Goal: Transaction & Acquisition: Book appointment/travel/reservation

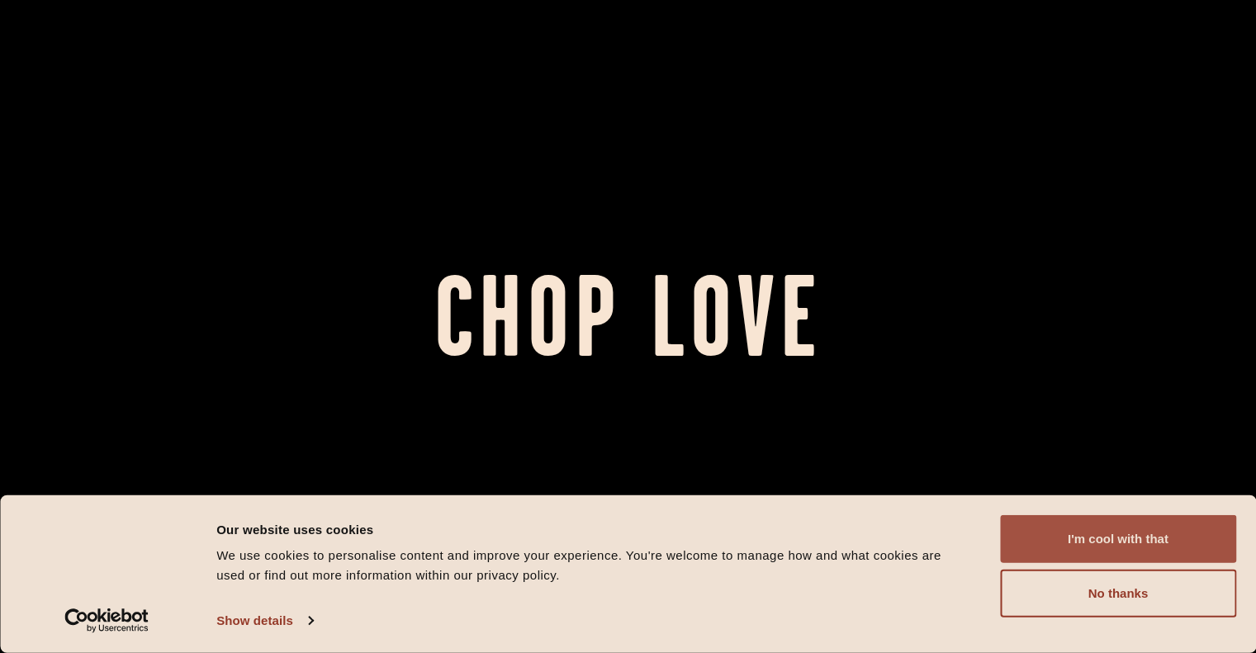
click at [1063, 552] on button "I'm cool with that" at bounding box center [1118, 539] width 236 height 48
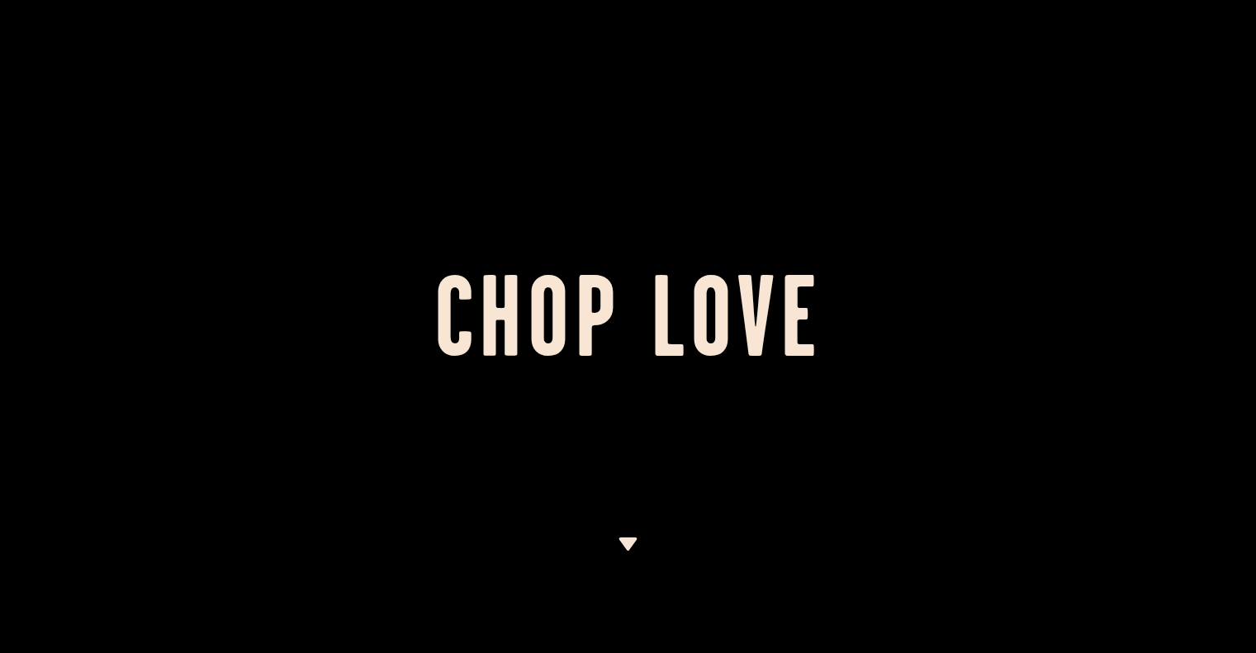
click at [628, 543] on img at bounding box center [628, 544] width 21 height 13
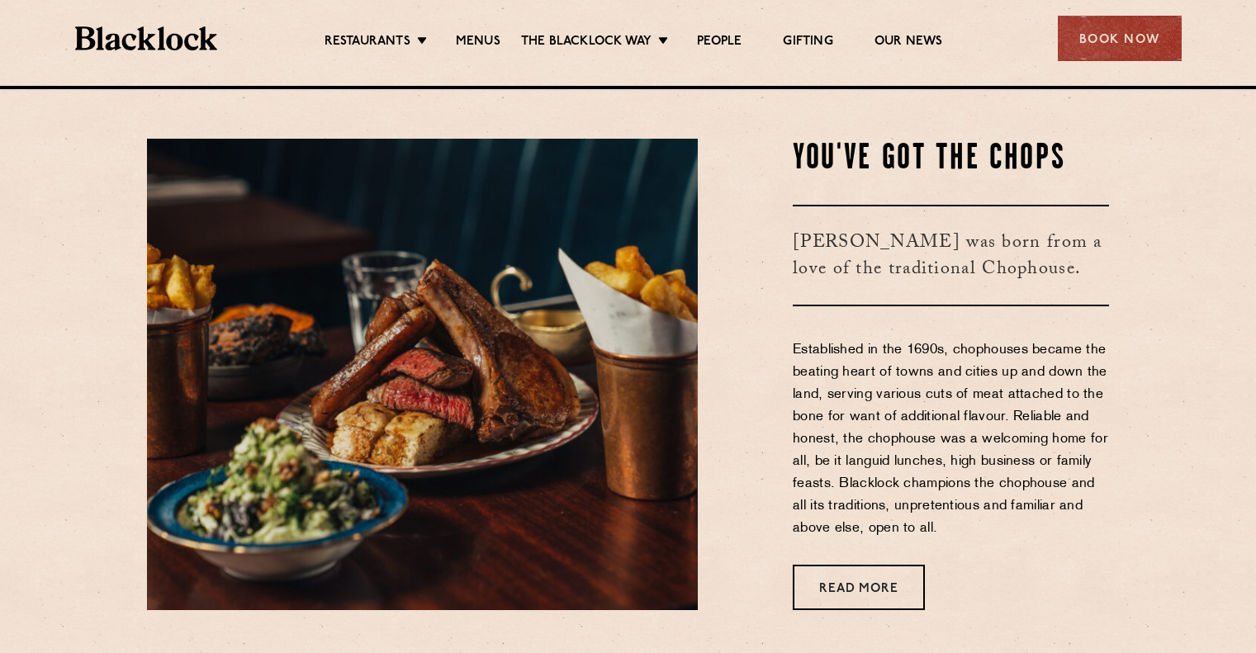
scroll to position [567, 0]
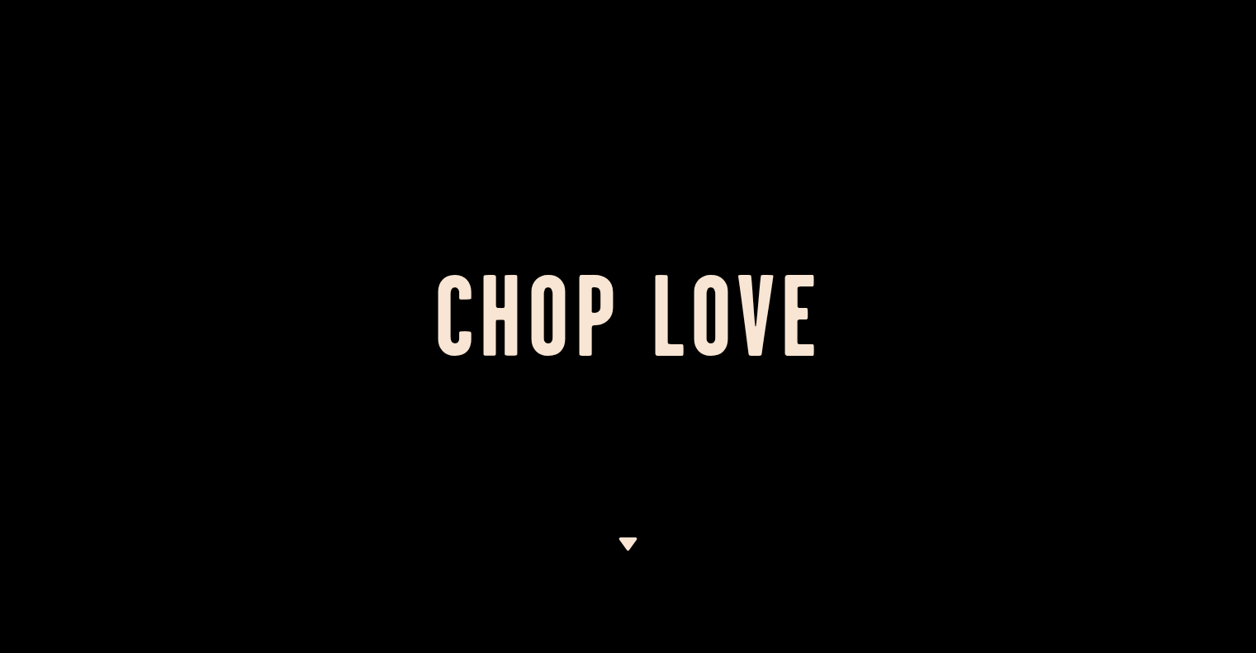
click at [629, 549] on img at bounding box center [628, 544] width 21 height 13
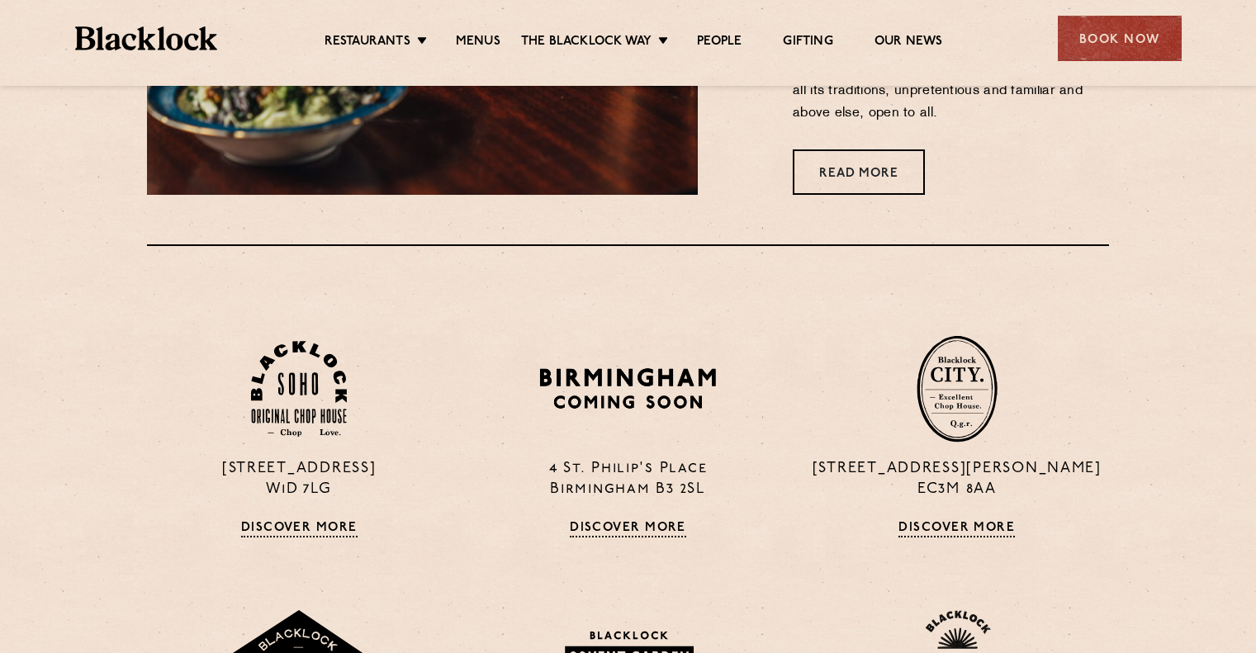
scroll to position [1053, 0]
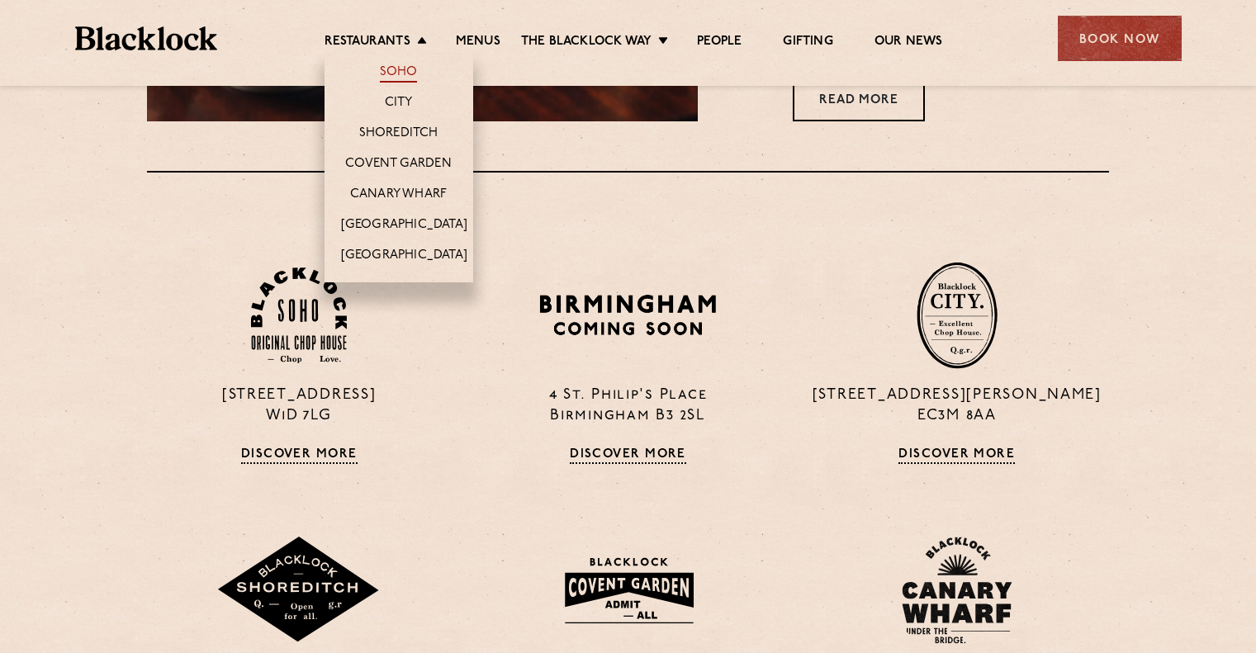
click at [408, 69] on link "Soho" at bounding box center [399, 73] width 38 height 18
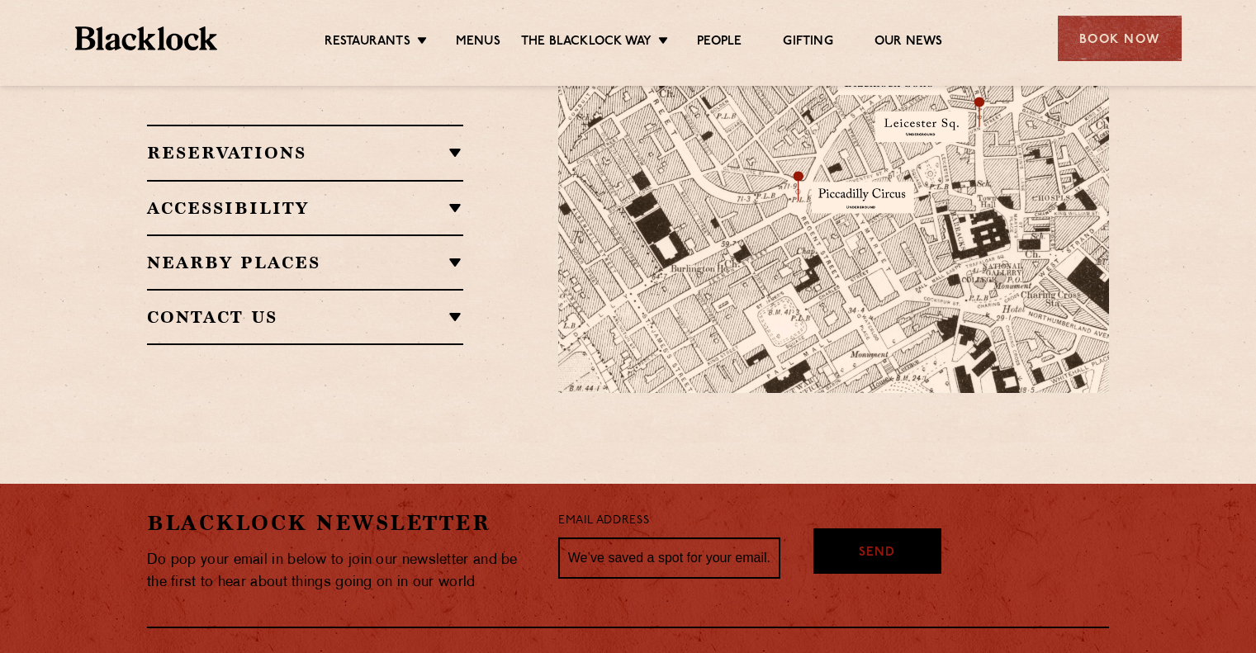
scroll to position [1161, 0]
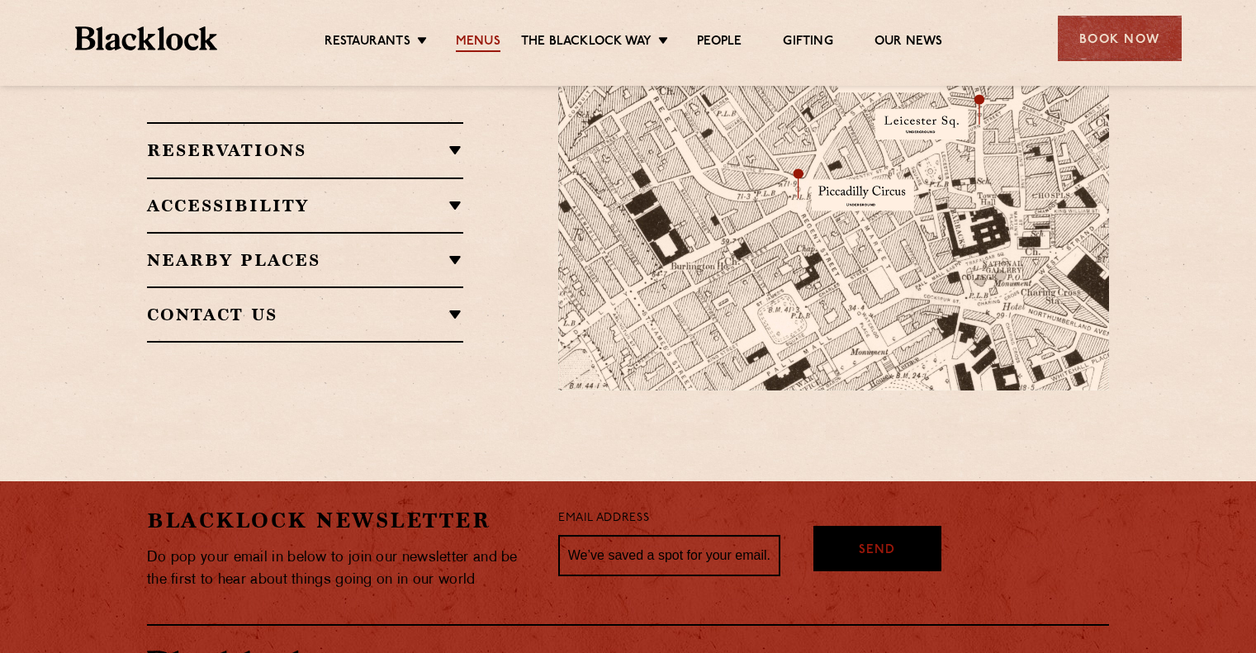
click at [482, 40] on link "Menus" at bounding box center [478, 43] width 45 height 18
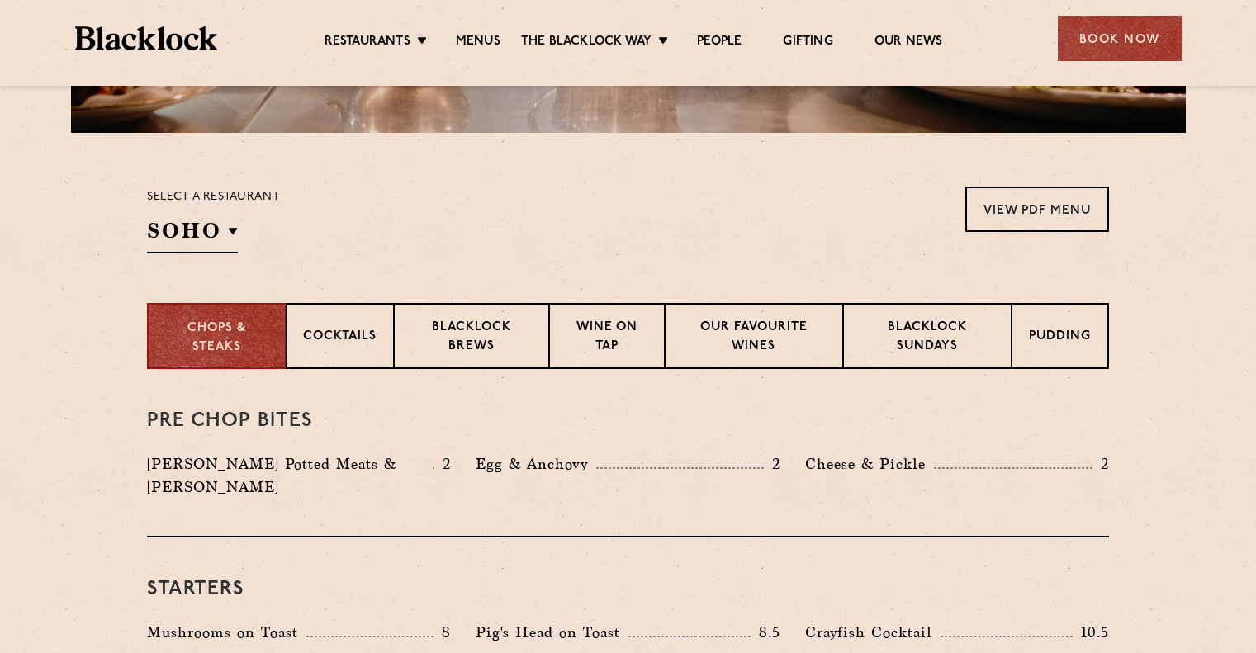
scroll to position [538, 0]
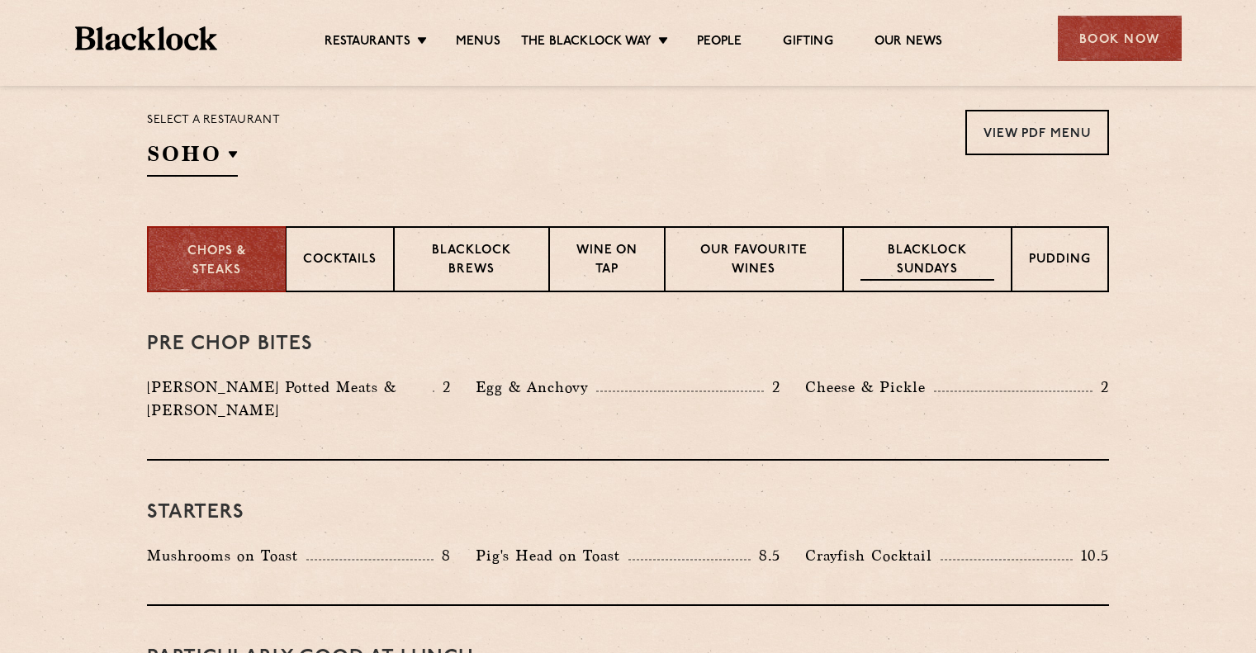
click at [933, 258] on p "Blacklock Sundays" at bounding box center [927, 261] width 134 height 39
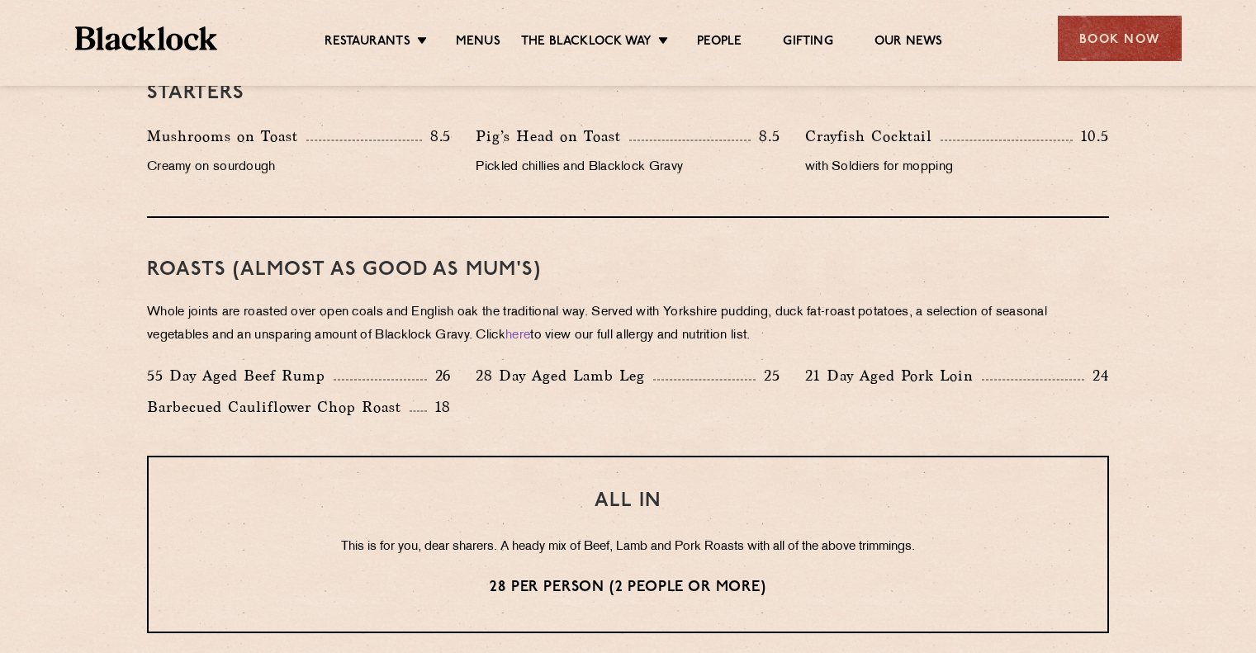
scroll to position [1051, 0]
click at [1119, 39] on div "Book Now" at bounding box center [1120, 38] width 124 height 45
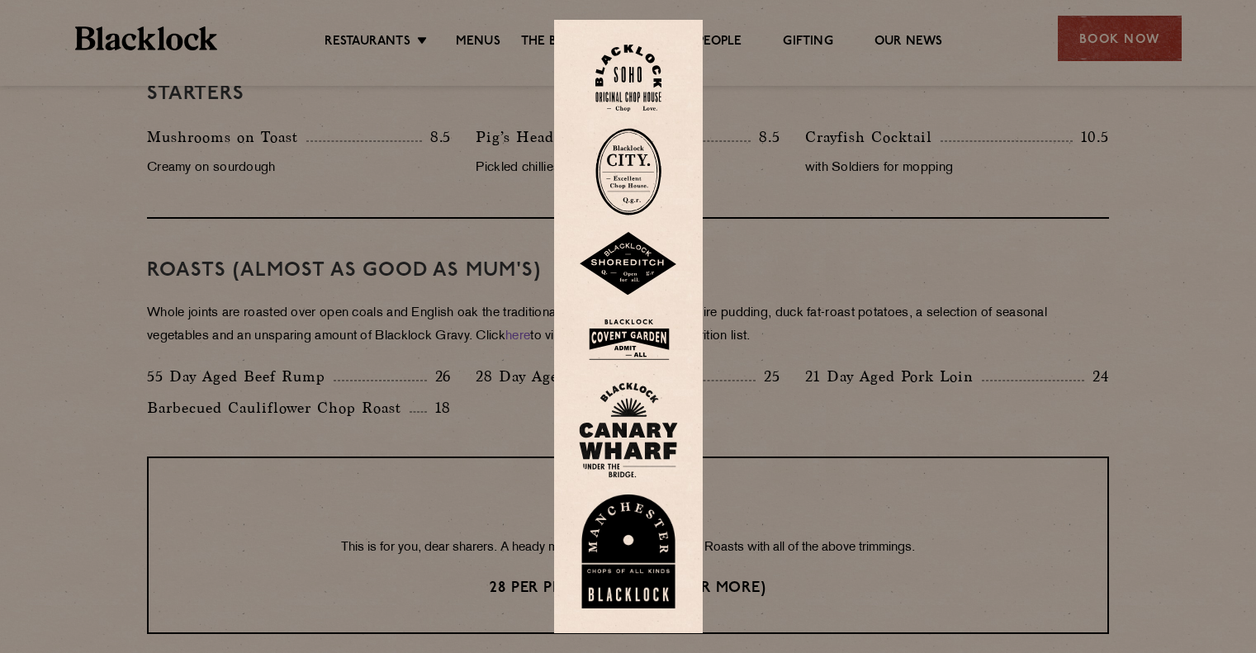
click at [642, 59] on img at bounding box center [628, 78] width 66 height 67
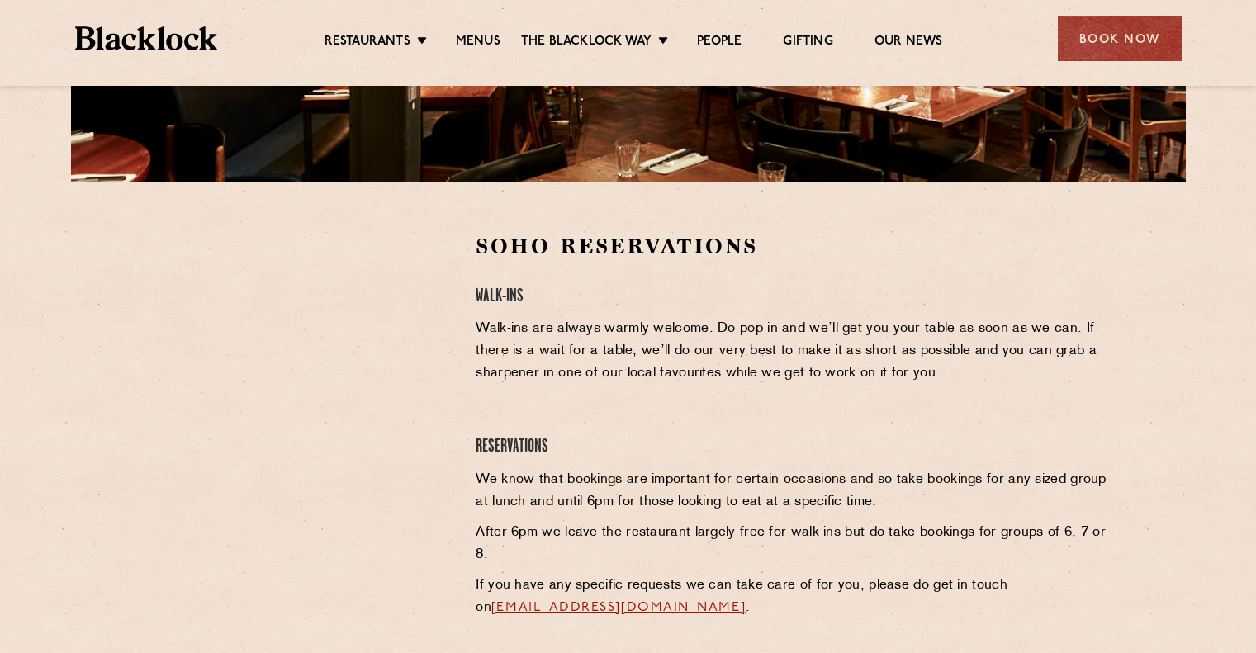
scroll to position [413, 0]
click at [414, 344] on div at bounding box center [299, 355] width 304 height 249
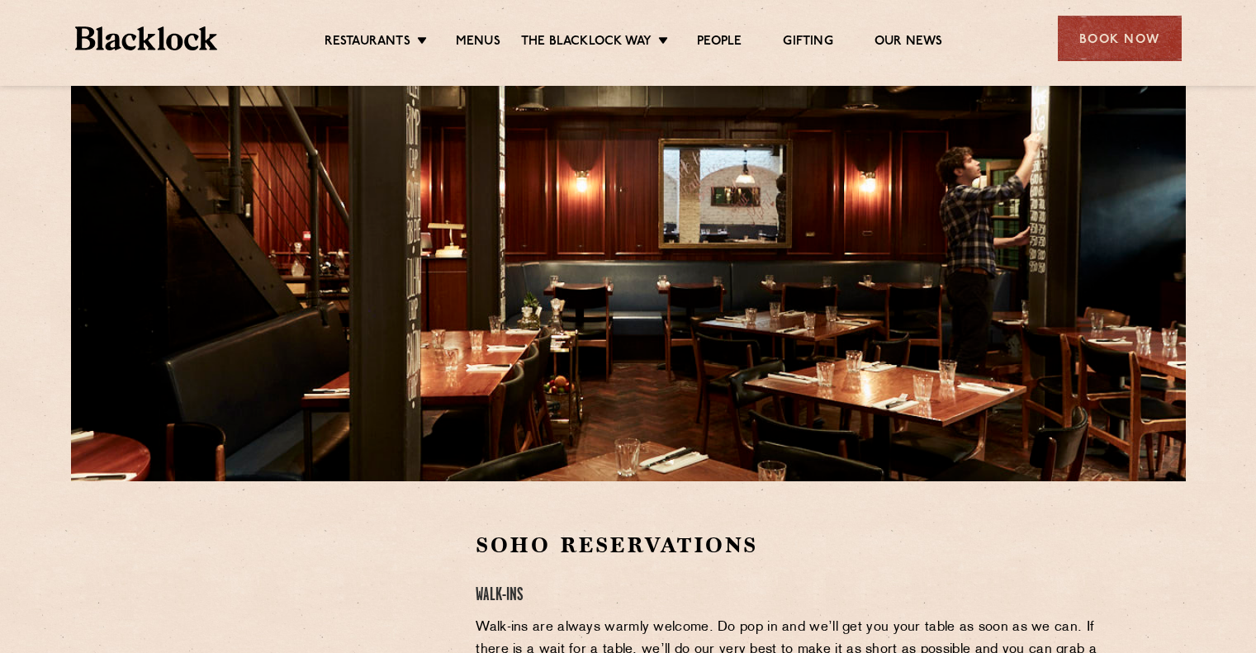
scroll to position [0, 0]
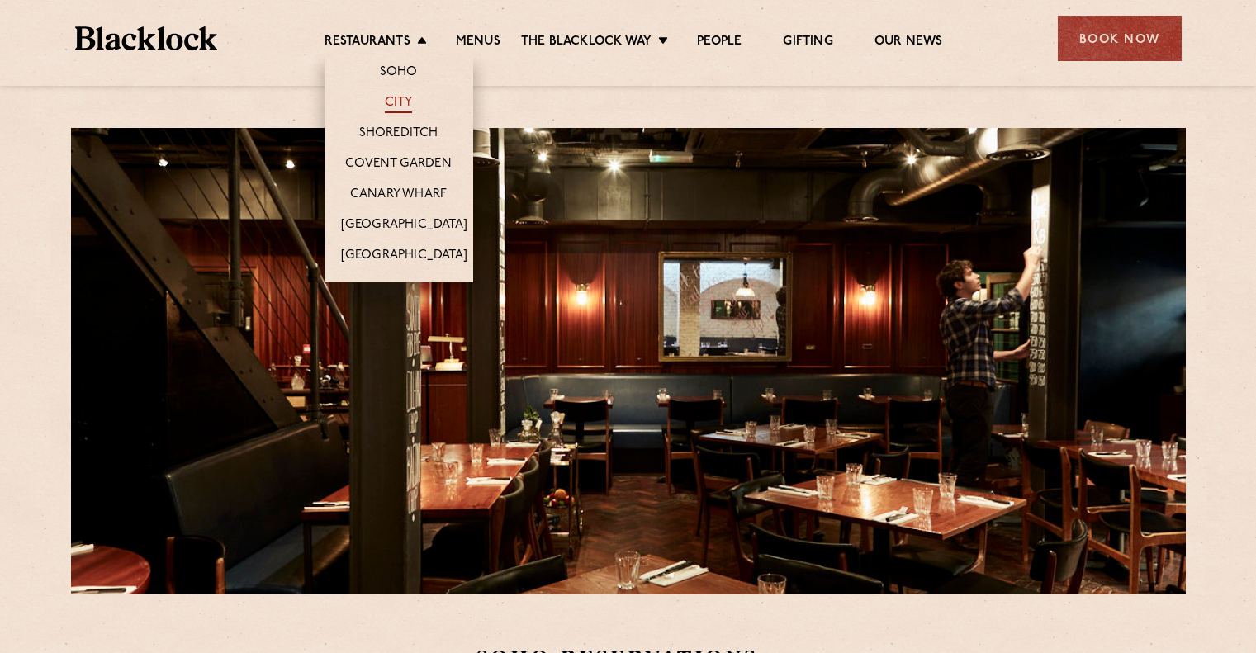
click at [396, 101] on link "City" at bounding box center [399, 104] width 28 height 18
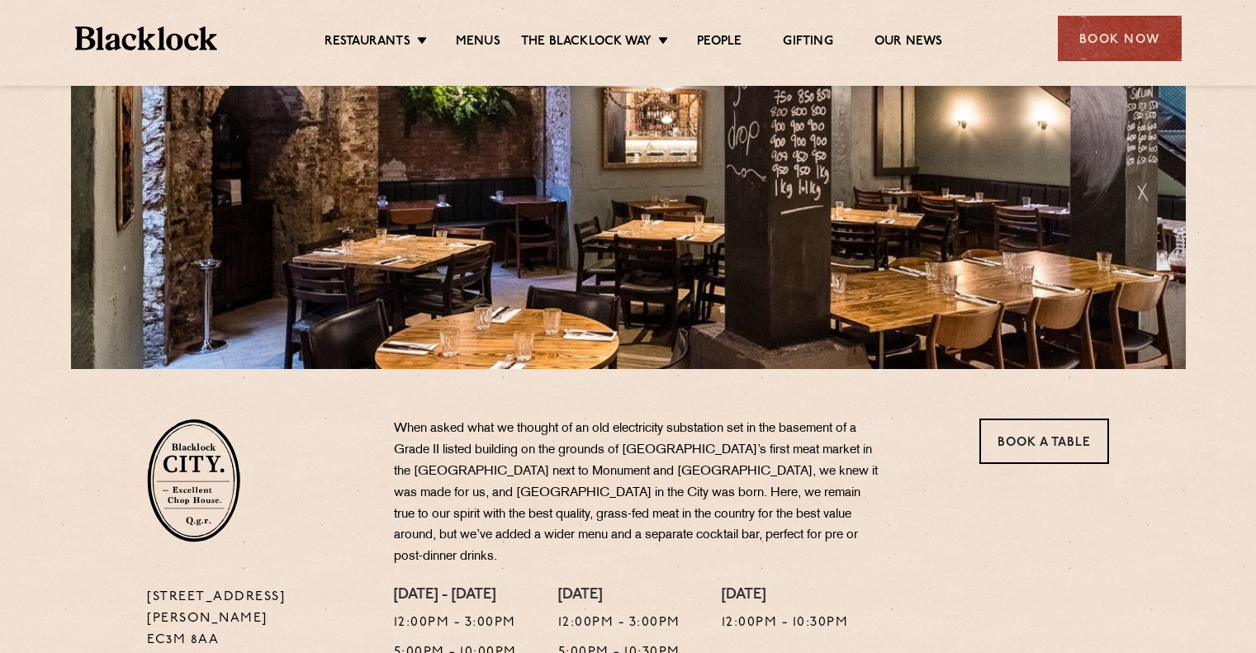
scroll to position [248, 0]
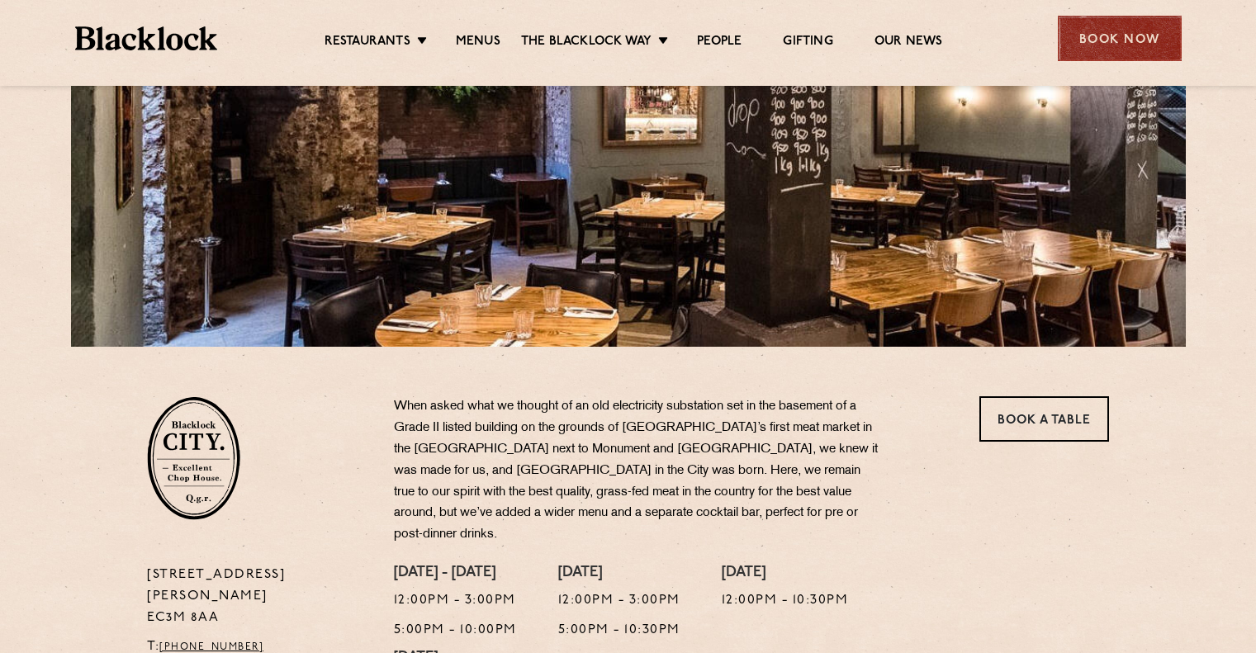
click at [1103, 47] on div "Book Now" at bounding box center [1120, 38] width 124 height 45
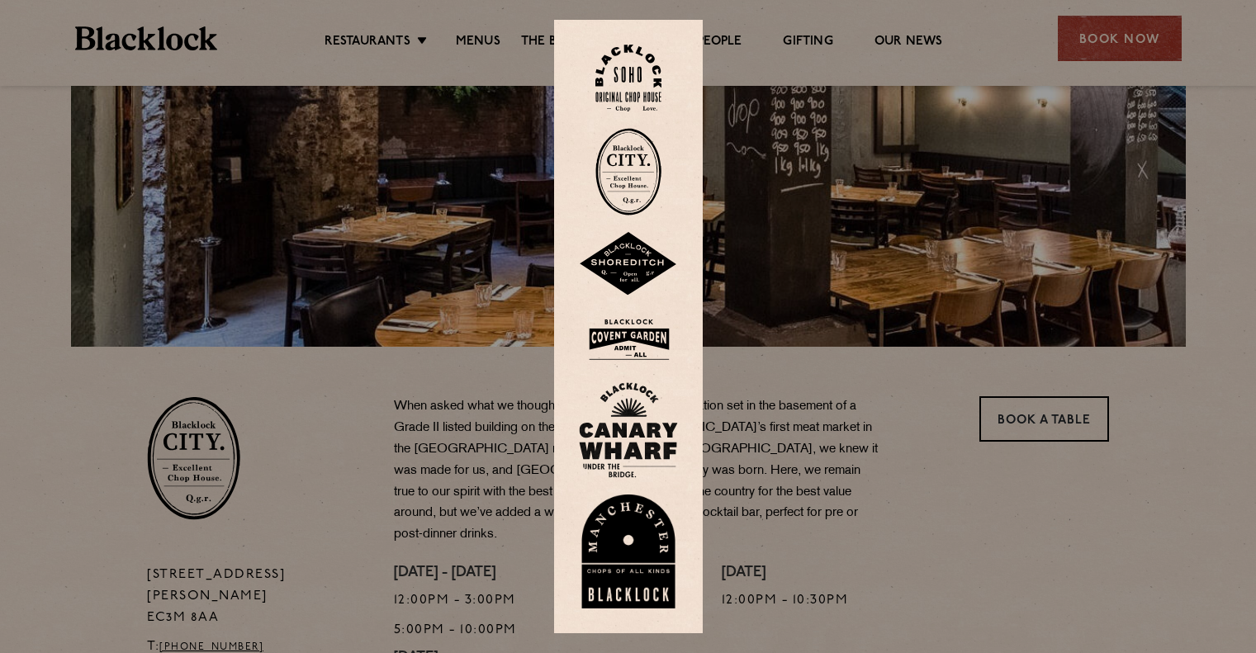
click at [636, 182] on img at bounding box center [628, 172] width 66 height 88
